Goal: Transaction & Acquisition: Purchase product/service

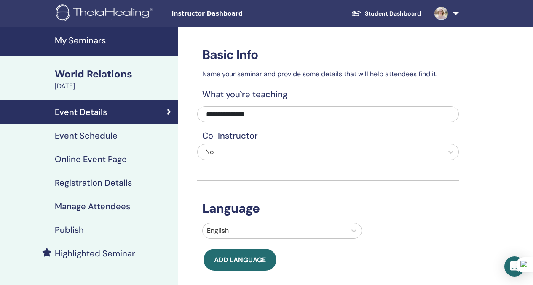
click at [187, 13] on span "Instructor Dashboard" at bounding box center [235, 13] width 126 height 9
click at [455, 10] on link at bounding box center [445, 13] width 35 height 27
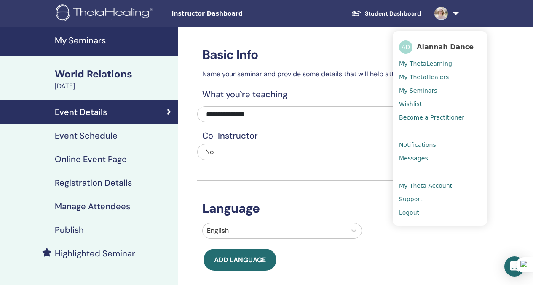
click at [424, 158] on span "Messages" at bounding box center [413, 159] width 29 height 8
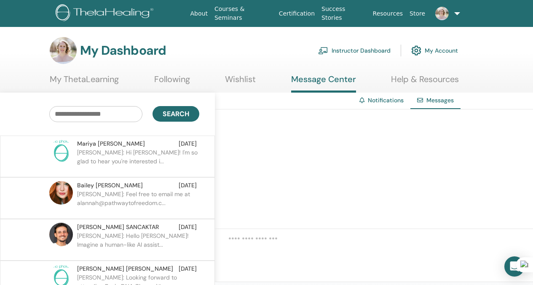
click at [87, 85] on link "My ThetaLearning" at bounding box center [84, 82] width 69 height 16
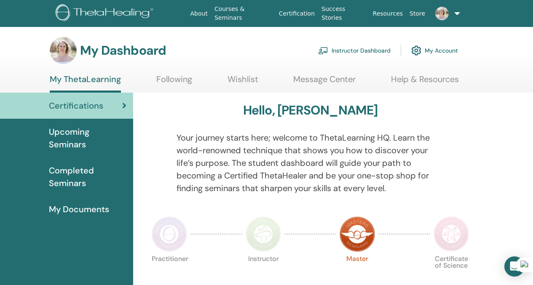
click at [364, 51] on link "Instructor Dashboard" at bounding box center [354, 50] width 72 height 19
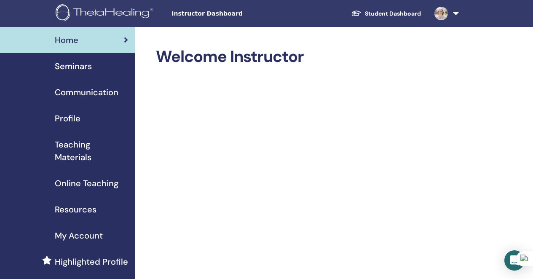
click at [84, 268] on span "Highlighted Profile" at bounding box center [91, 261] width 73 height 13
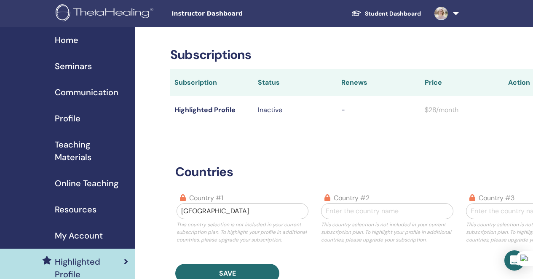
click at [78, 70] on span "Seminars" at bounding box center [73, 66] width 37 height 13
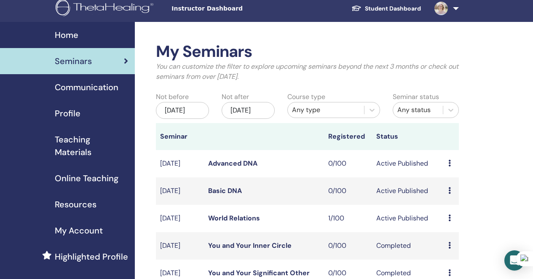
scroll to position [12, 0]
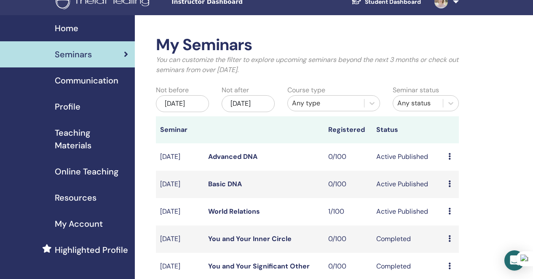
click at [450, 214] on icon at bounding box center [449, 211] width 3 height 7
click at [235, 216] on link "World Relations" at bounding box center [234, 211] width 52 height 9
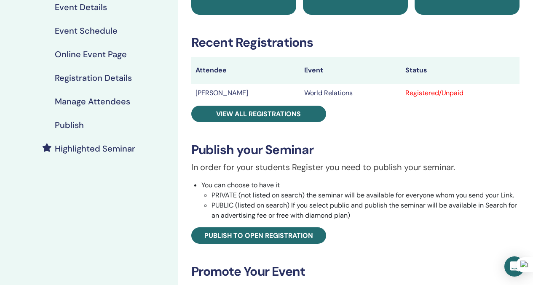
scroll to position [107, 0]
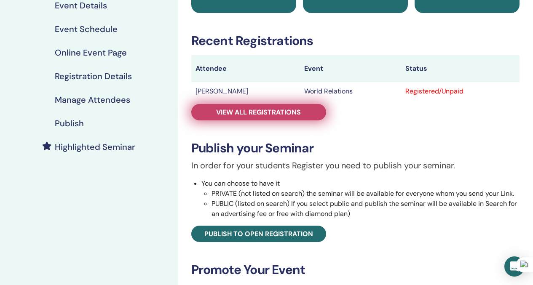
click at [260, 118] on link "View all registrations" at bounding box center [258, 112] width 135 height 16
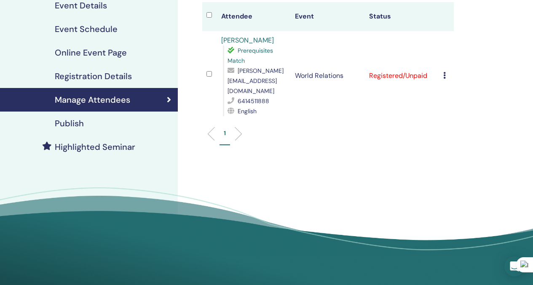
click at [450, 69] on td "Cancel Registration Do not auto-certify Mark as Paid Mark as Unpaid Mark as Abs…" at bounding box center [446, 75] width 15 height 89
click at [445, 72] on icon at bounding box center [444, 75] width 3 height 7
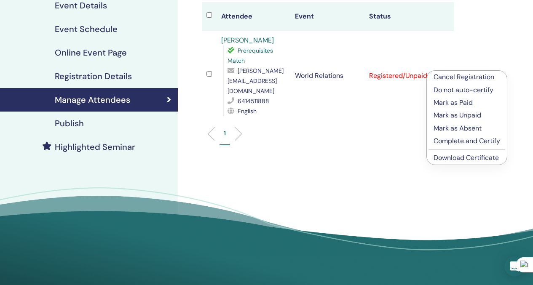
click at [449, 105] on p "Mark as Paid" at bounding box center [467, 103] width 67 height 10
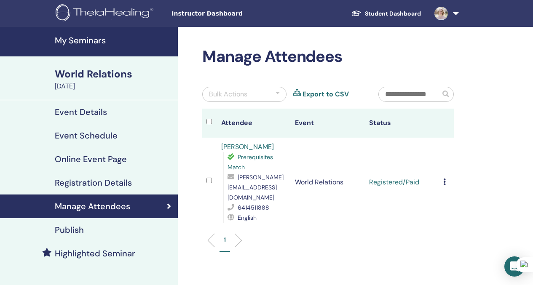
click at [87, 155] on h4 "Online Event Page" at bounding box center [91, 159] width 72 height 10
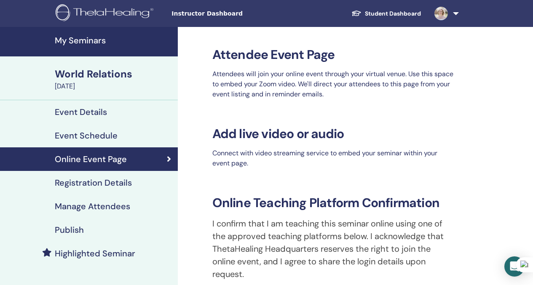
click at [78, 257] on h4 "Highlighted Seminar" at bounding box center [95, 254] width 80 height 10
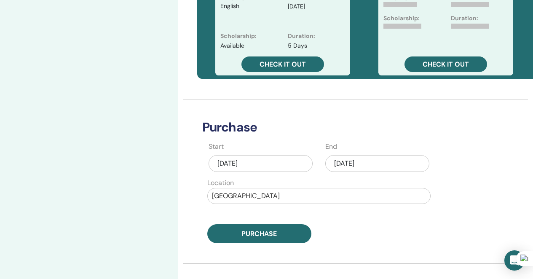
scroll to position [320, 0]
click at [351, 163] on div "Sep/02, 2025" at bounding box center [377, 163] width 104 height 17
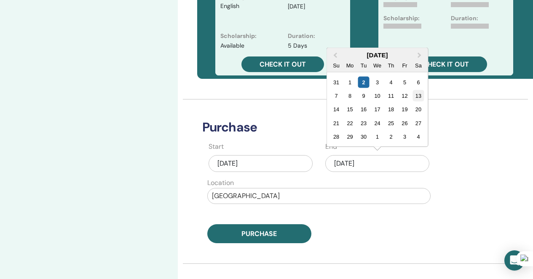
click at [421, 95] on div "13" at bounding box center [418, 95] width 11 height 11
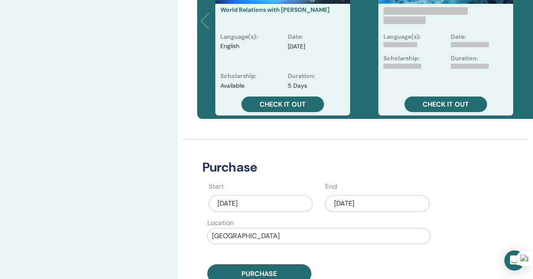
scroll to position [280, 0]
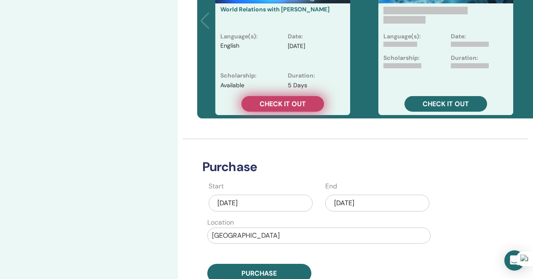
click at [288, 108] on span "Check it out" at bounding box center [283, 103] width 46 height 9
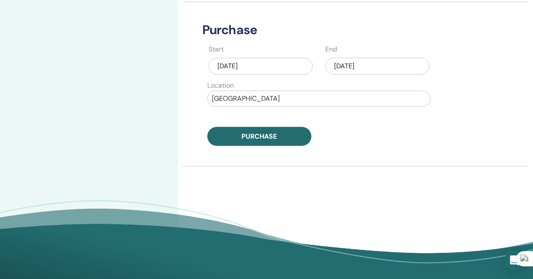
scroll to position [421, 0]
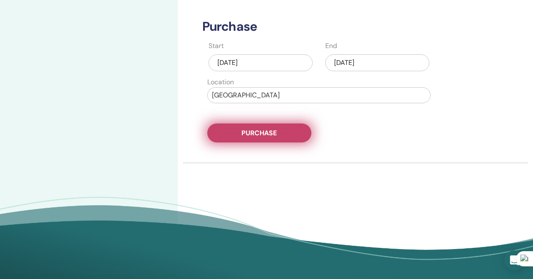
click at [249, 137] on span "Purchase" at bounding box center [258, 133] width 35 height 9
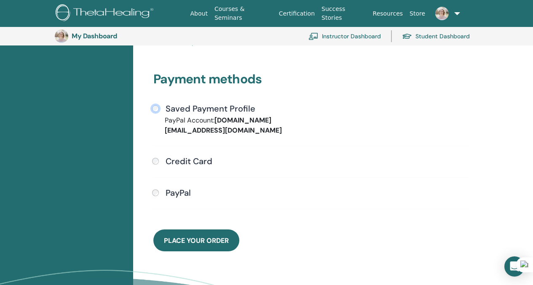
scroll to position [233, 0]
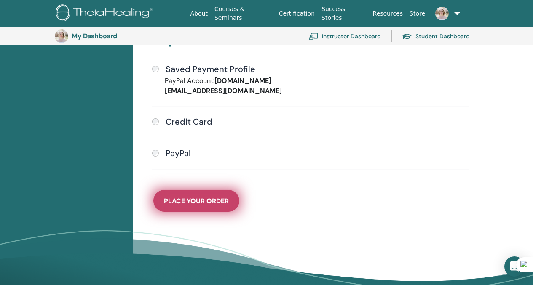
click at [190, 202] on span "Place Your Order" at bounding box center [196, 201] width 65 height 9
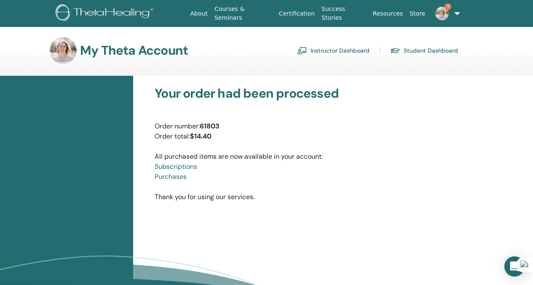
click at [176, 176] on link "Purchases" at bounding box center [171, 176] width 32 height 9
click at [458, 13] on link "1" at bounding box center [446, 13] width 34 height 27
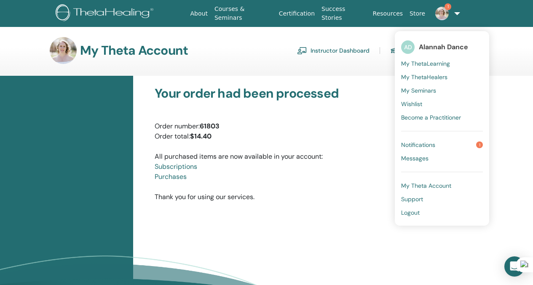
click at [421, 143] on span "Notifications" at bounding box center [418, 145] width 34 height 8
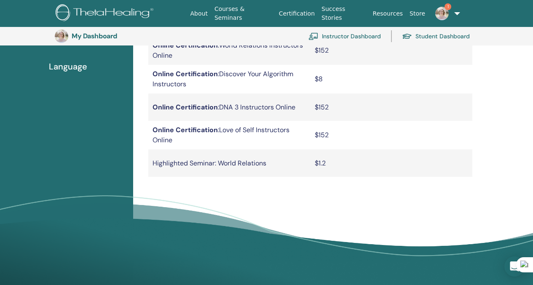
scroll to position [211, 0]
click at [453, 13] on link "1" at bounding box center [446, 13] width 34 height 27
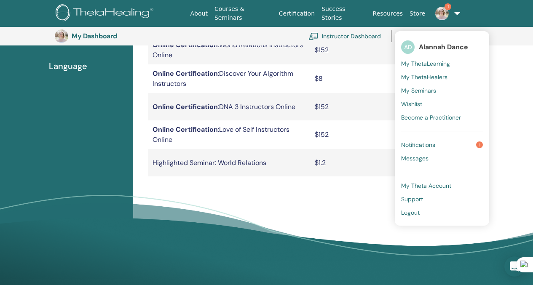
click at [421, 143] on span "Notifications" at bounding box center [418, 145] width 34 height 8
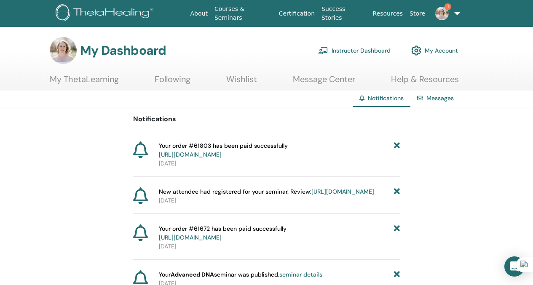
click at [239, 17] on link "Courses & Seminars" at bounding box center [243, 13] width 64 height 24
